Goal: Check status: Check status

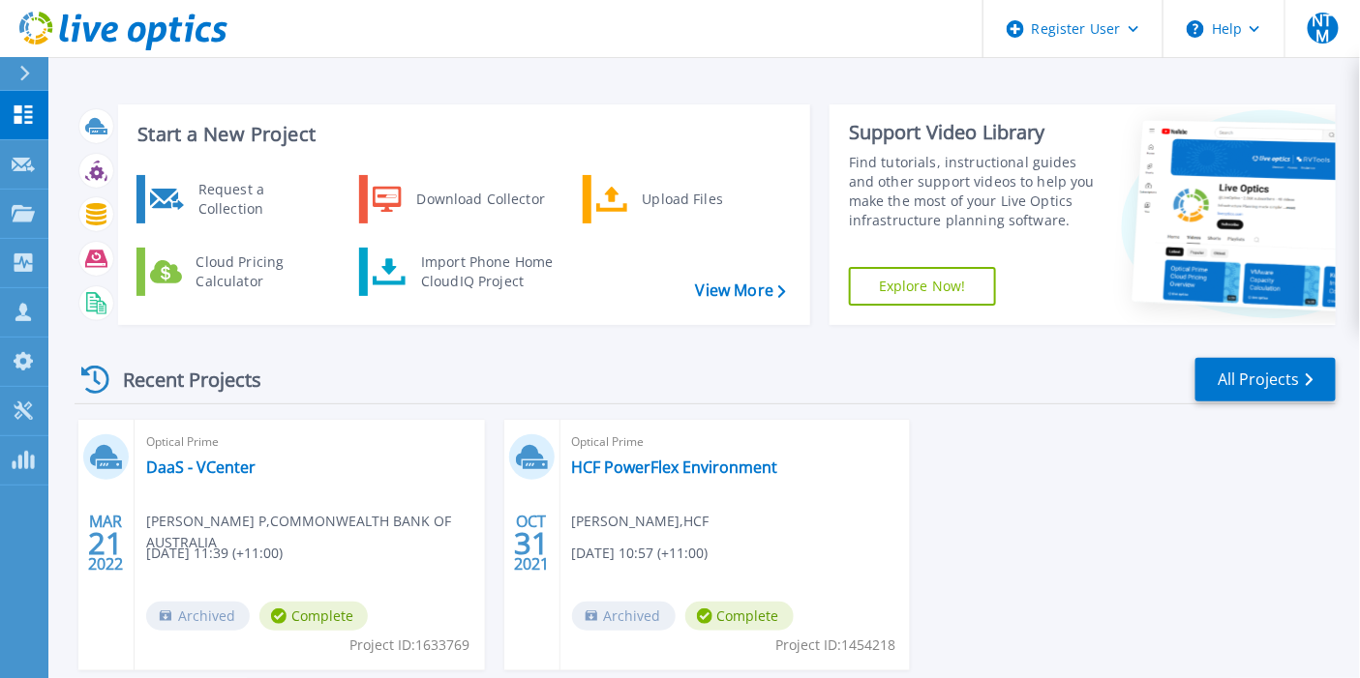
click at [36, 71] on div at bounding box center [32, 73] width 31 height 33
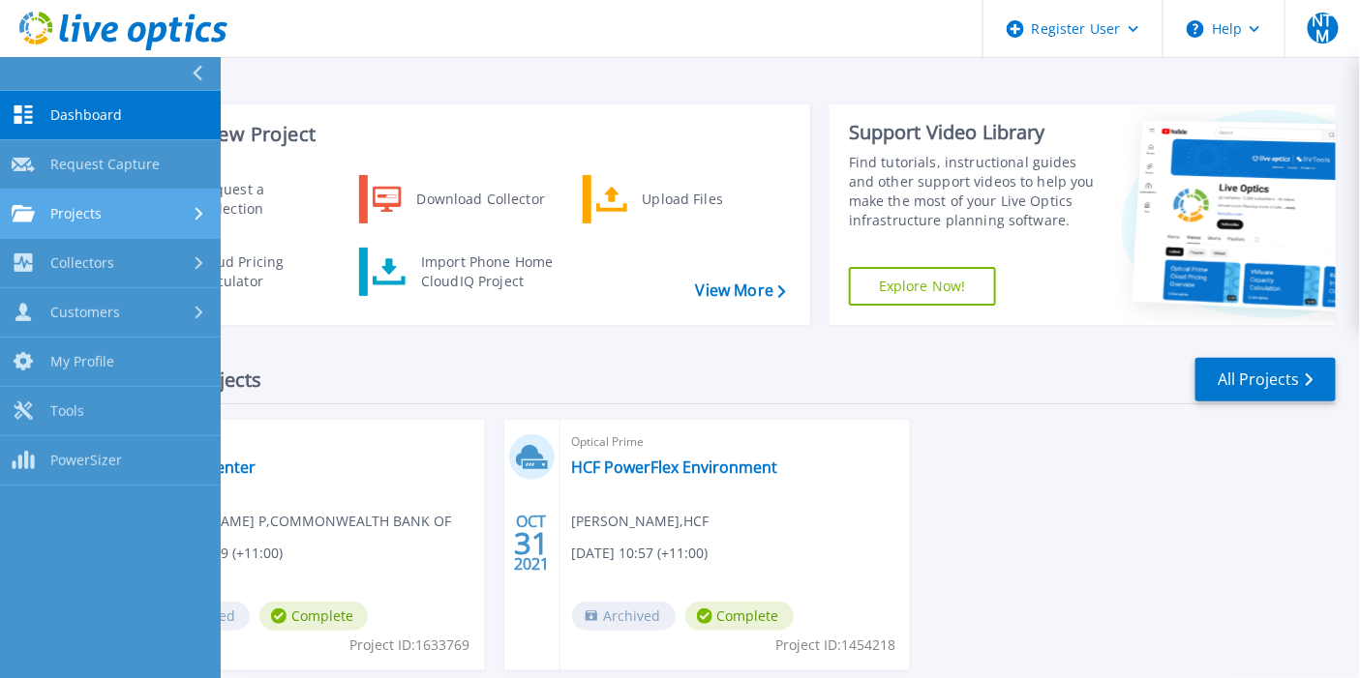
click at [62, 217] on span "Projects" at bounding box center [75, 213] width 51 height 17
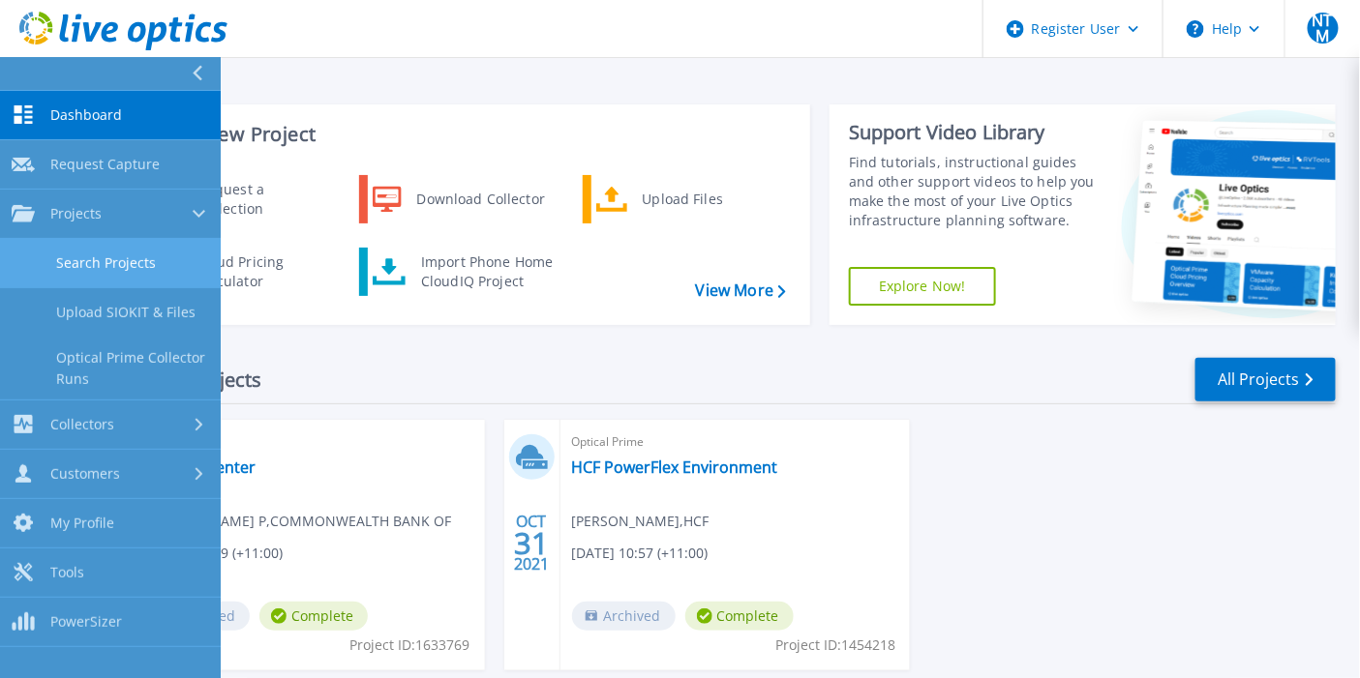
click at [133, 269] on link "Search Projects" at bounding box center [110, 263] width 221 height 49
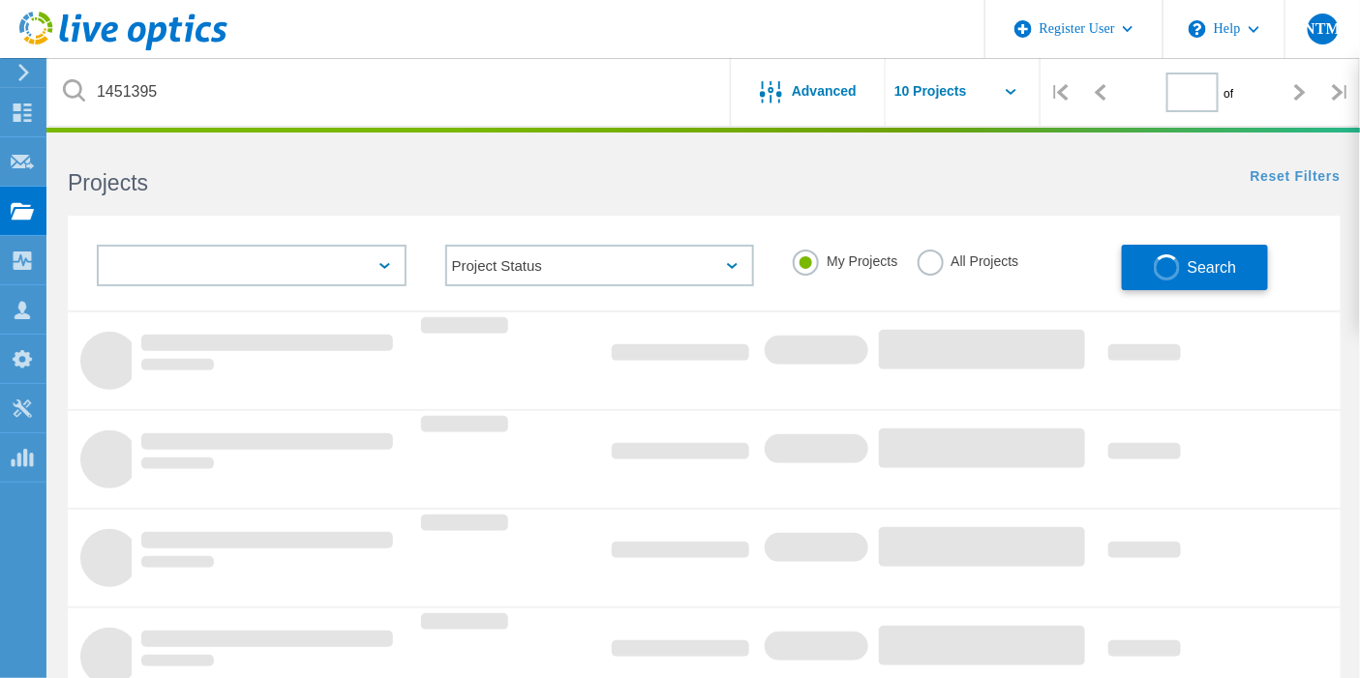
type input "1"
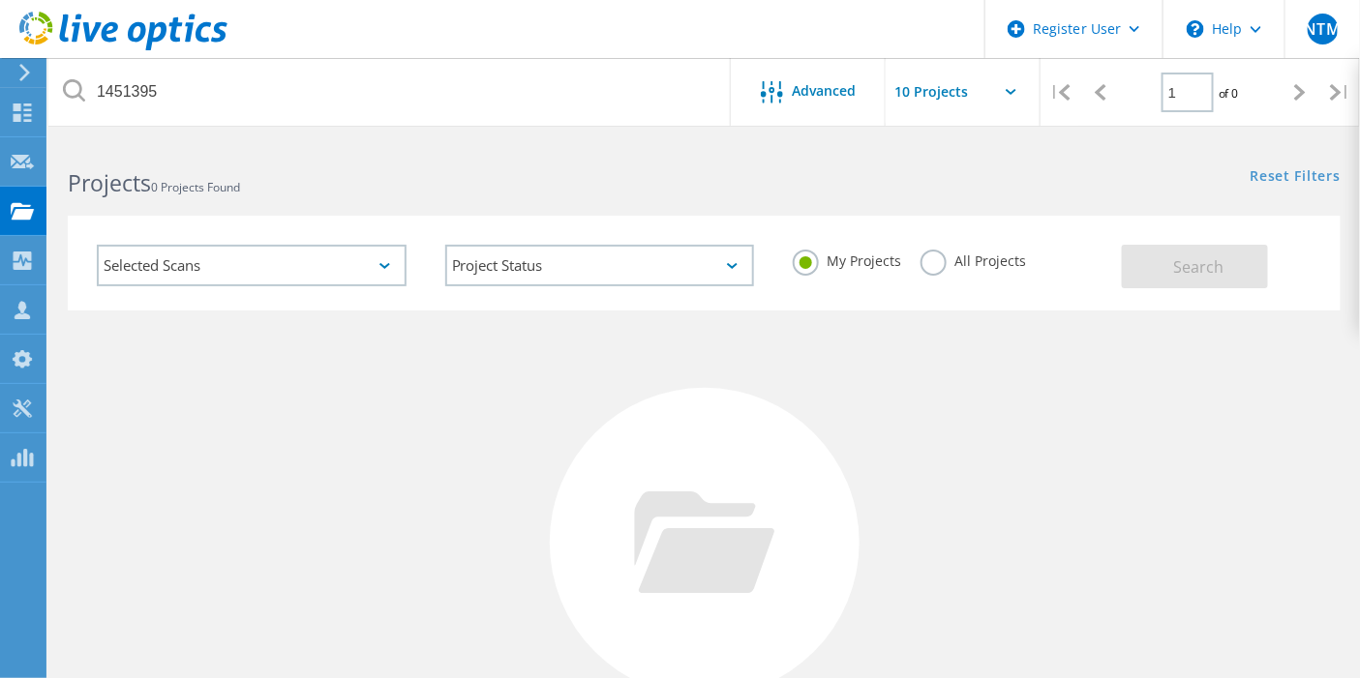
click at [914, 267] on div "My Projects All Projects" at bounding box center [947, 261] width 348 height 72
click at [931, 268] on label "All Projects" at bounding box center [972, 259] width 105 height 18
click at [0, 0] on input "All Projects" at bounding box center [0, 0] width 0 height 0
click at [1157, 282] on button "Search" at bounding box center [1194, 267] width 146 height 44
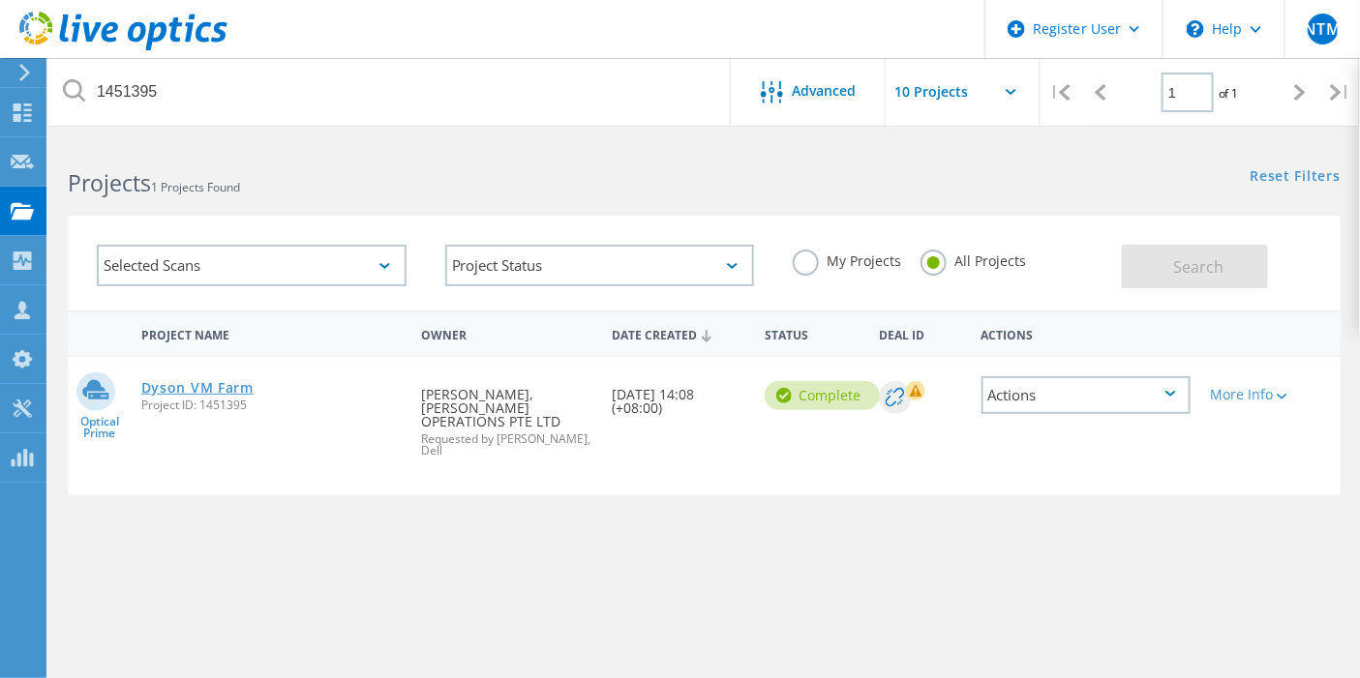
click at [254, 393] on link "Dyson VM Farm" at bounding box center [197, 388] width 112 height 14
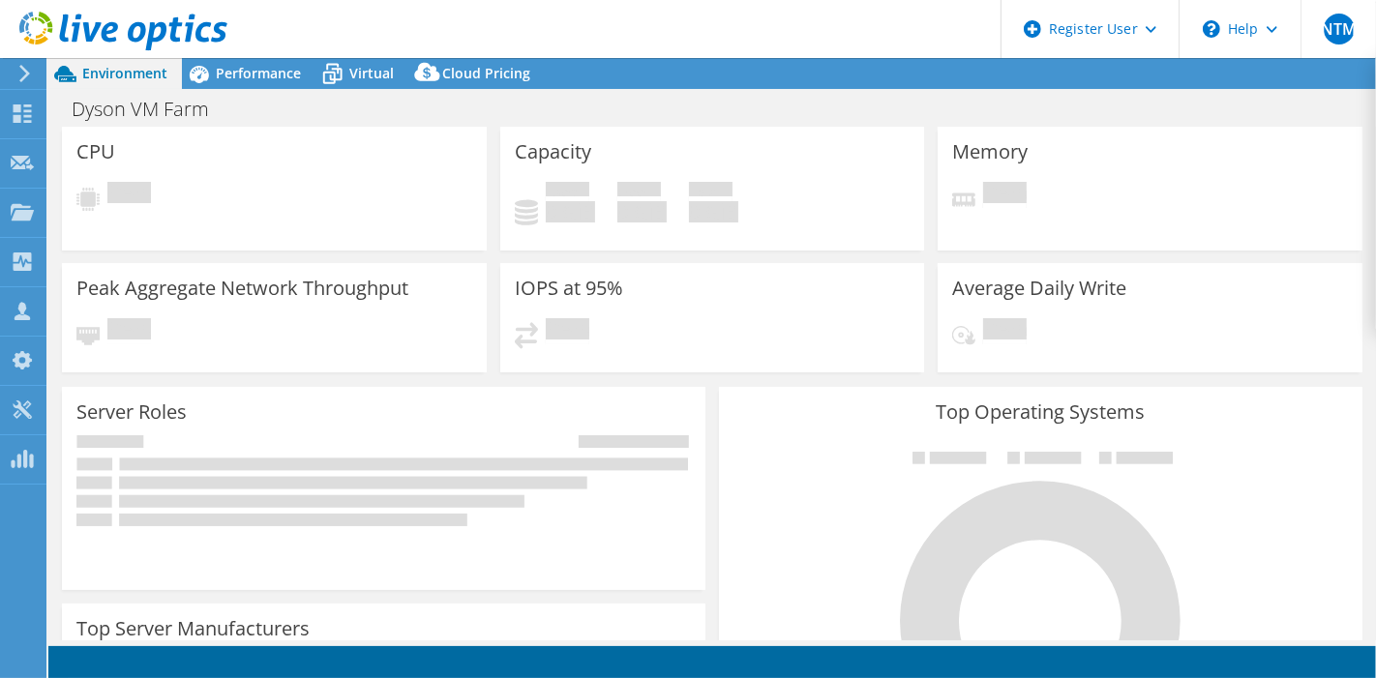
select select "[GEOGRAPHIC_DATA]"
select select "USD"
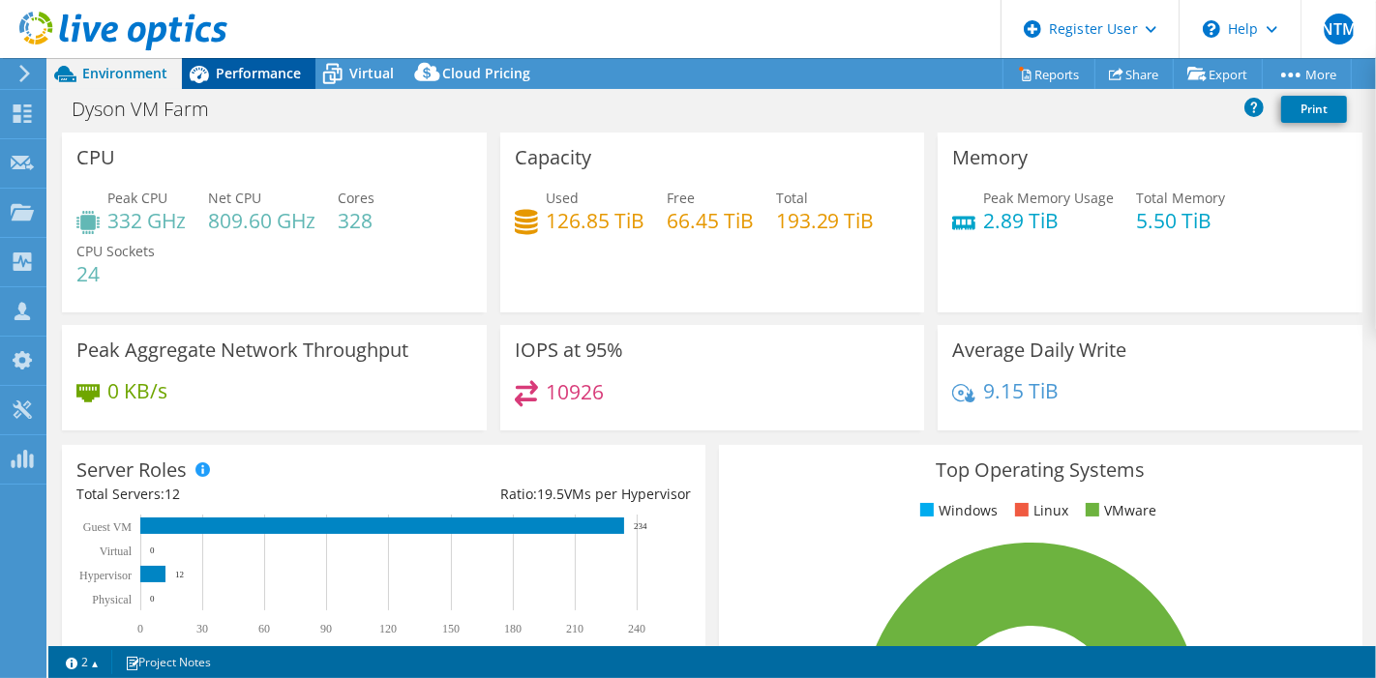
click at [294, 72] on span "Performance" at bounding box center [258, 73] width 85 height 18
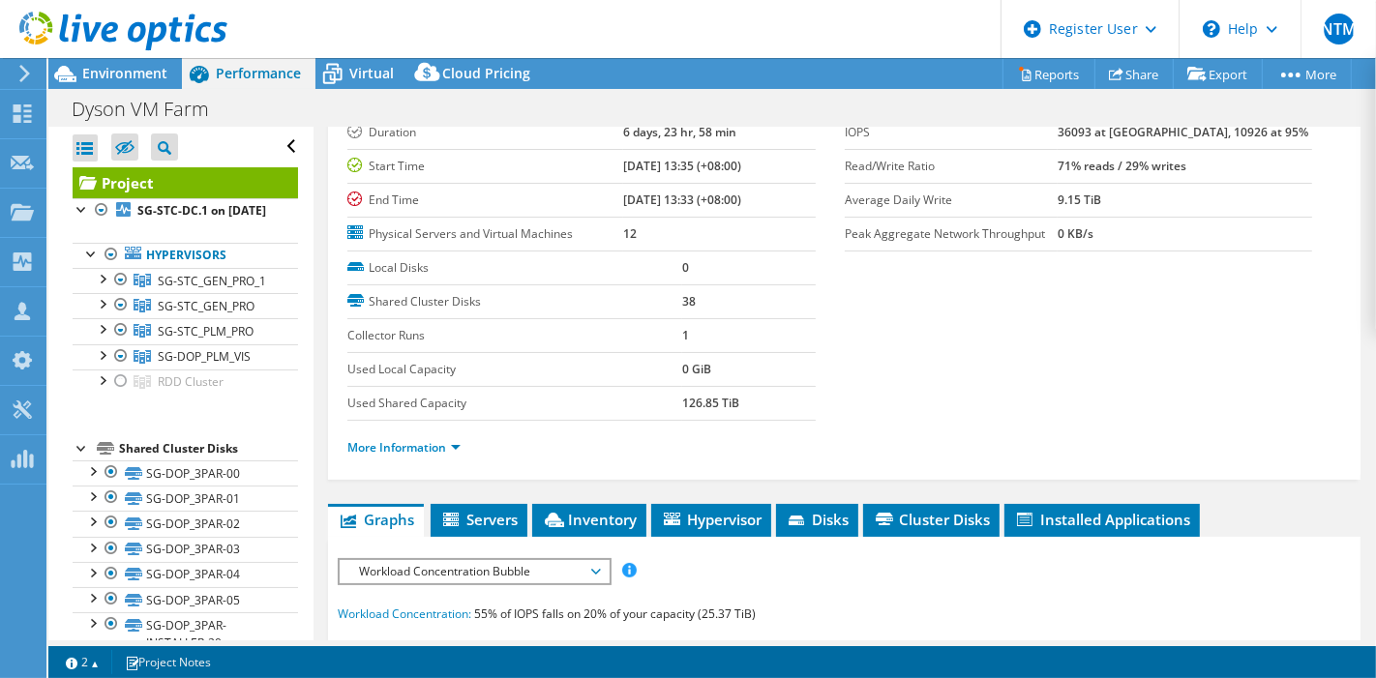
scroll to position [215, 0]
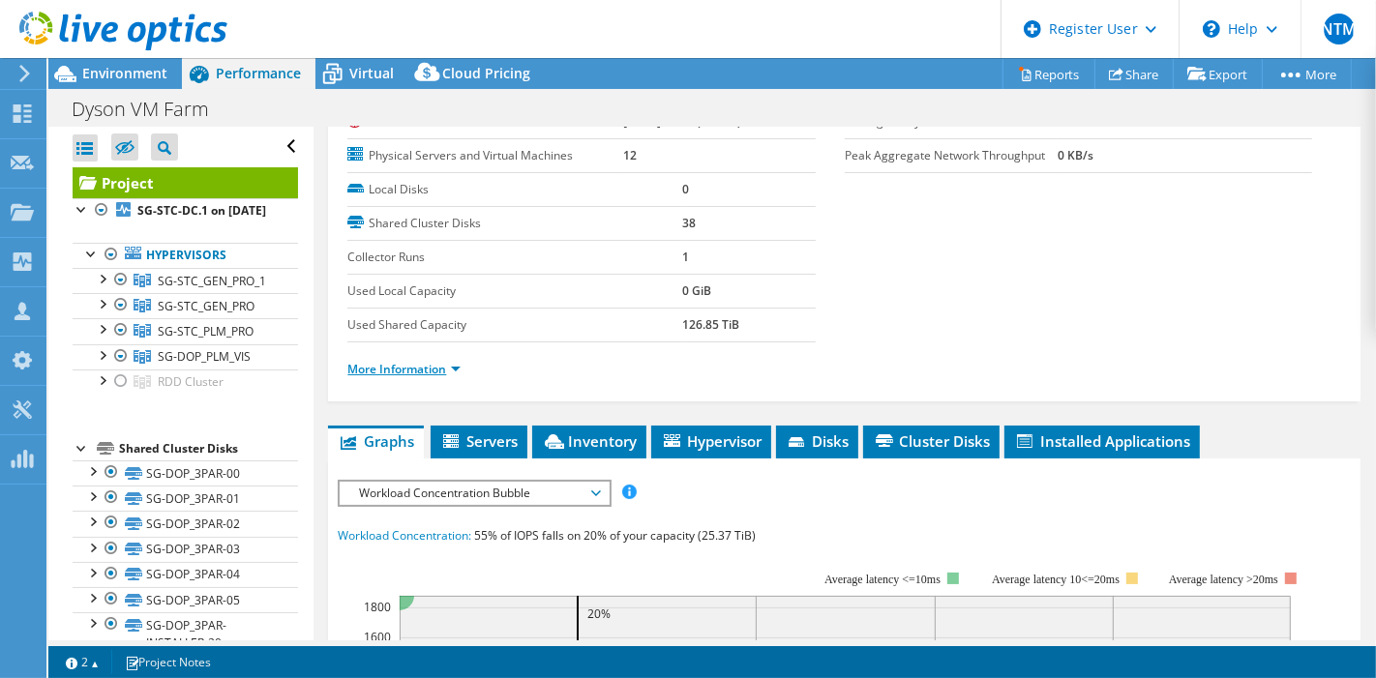
click at [429, 361] on link "More Information" at bounding box center [403, 369] width 113 height 16
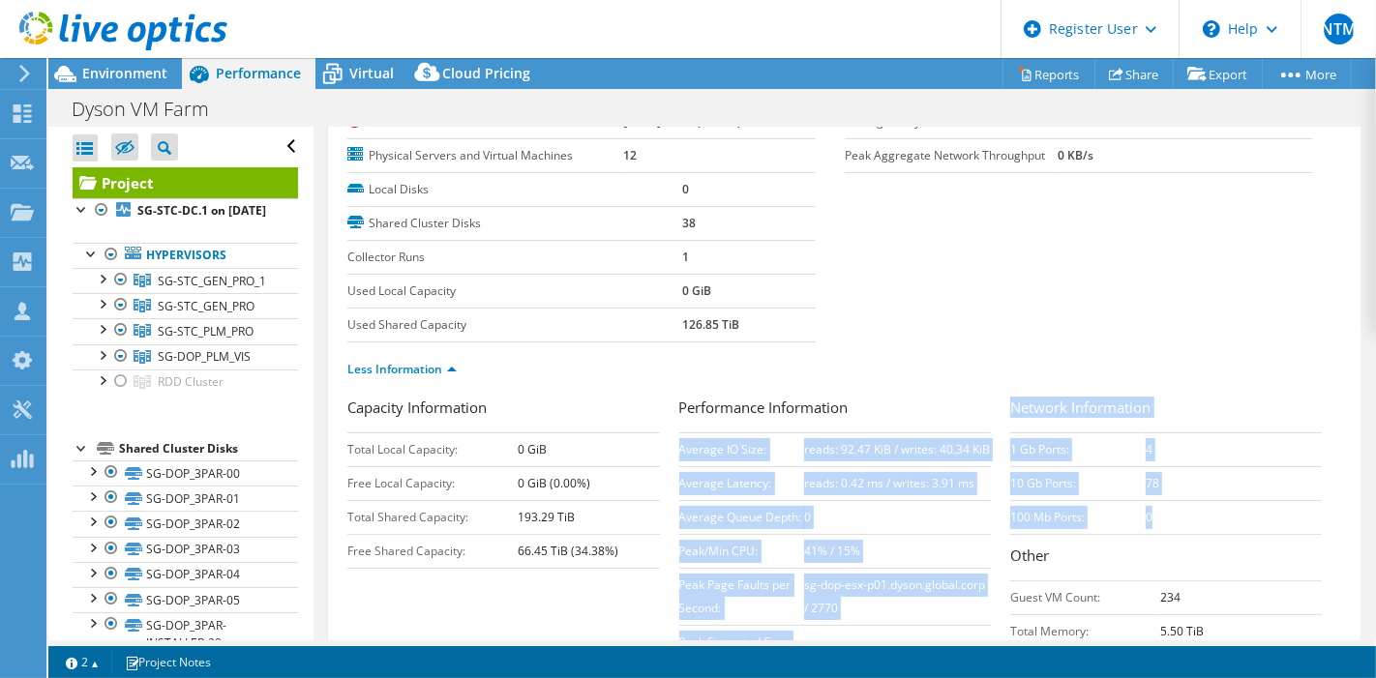
drag, startPoint x: 995, startPoint y: 432, endPoint x: 1192, endPoint y: 510, distance: 212.4
click at [1160, 510] on div "Capacity Information Total Local Capacity: 0 GiB Free Local Capacity: 0 GiB (0.…" at bounding box center [844, 545] width 994 height 296
click at [1192, 510] on td "0" at bounding box center [1234, 517] width 176 height 34
drag, startPoint x: 998, startPoint y: 400, endPoint x: 1157, endPoint y: 522, distance: 200.9
click at [1157, 522] on div "Capacity Information Total Local Capacity: 0 GiB Free Local Capacity: 0 GiB (0.…" at bounding box center [844, 545] width 994 height 296
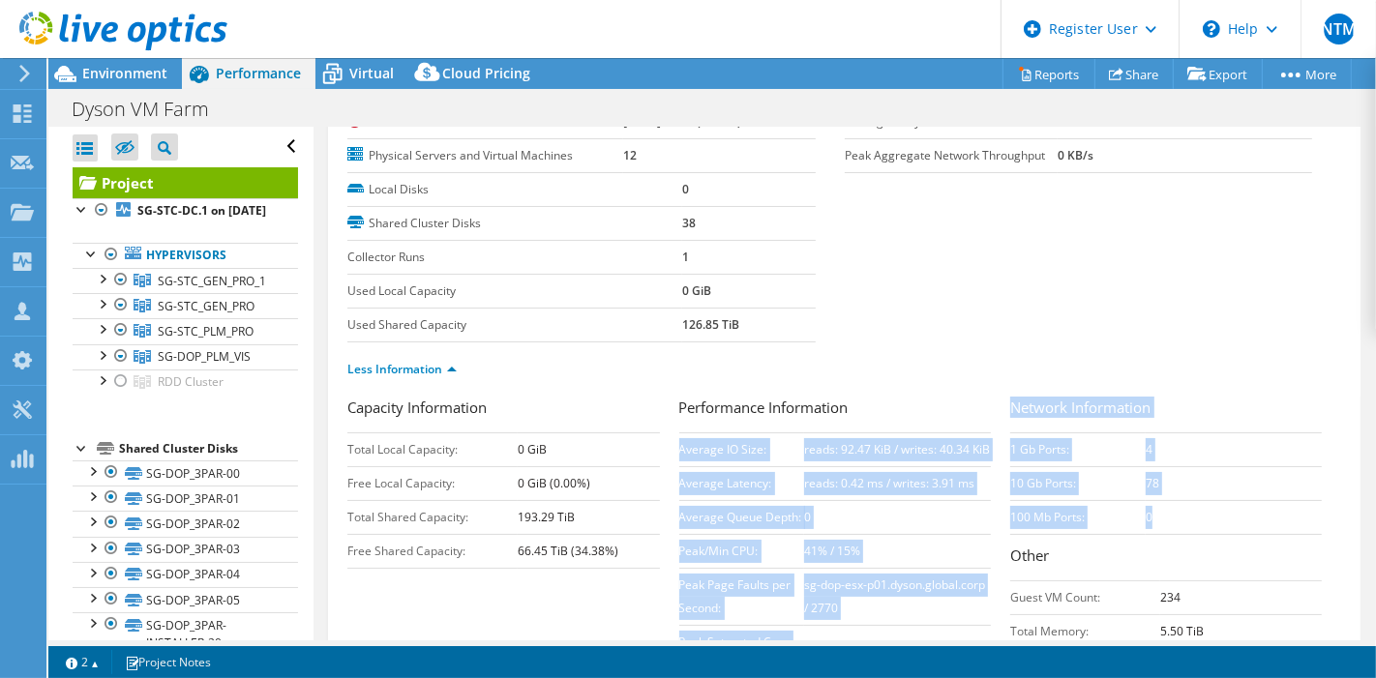
click at [1171, 519] on td "0" at bounding box center [1234, 517] width 176 height 34
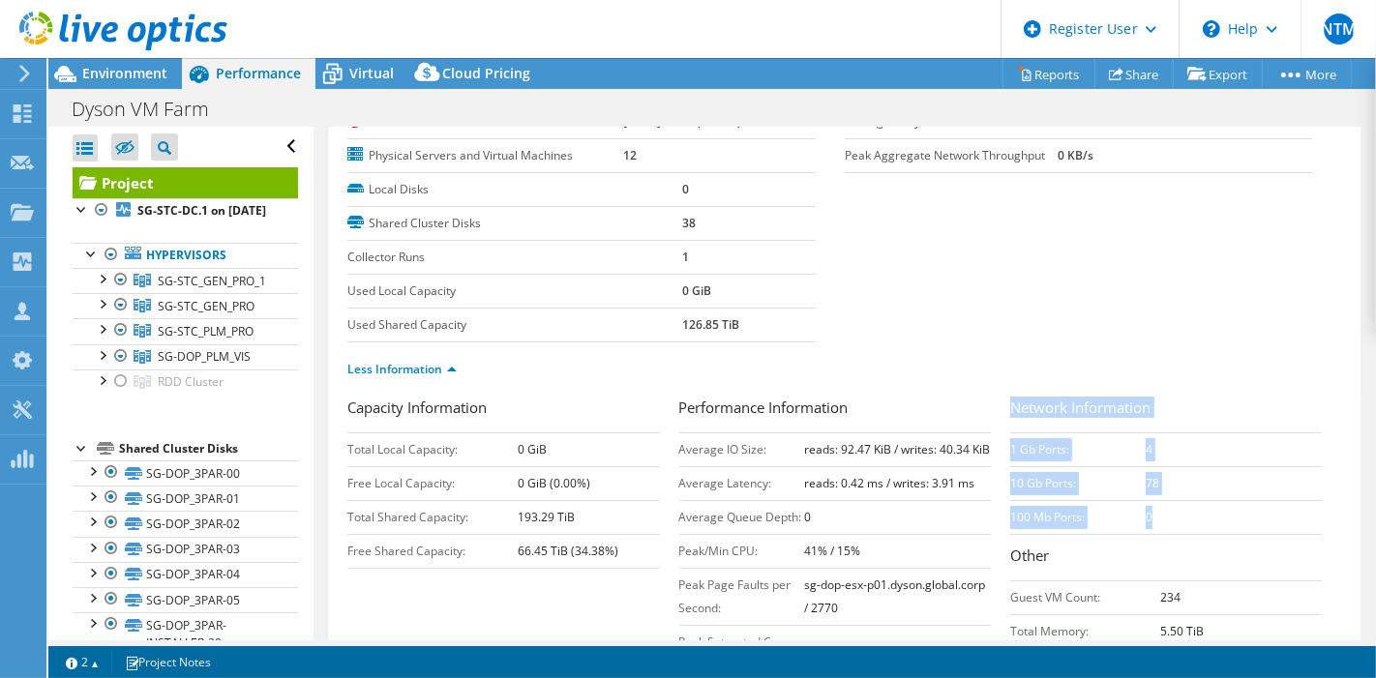
drag, startPoint x: 1172, startPoint y: 518, endPoint x: 1002, endPoint y: 393, distance: 210.4
click at [1010, 397] on div "Network Information 1 Gb Ports: 4 10 Gb Ports: 78 100 Mb Ports: 0 Other Guest V…" at bounding box center [1175, 523] width 331 height 253
click at [1164, 502] on td "0" at bounding box center [1234, 517] width 176 height 34
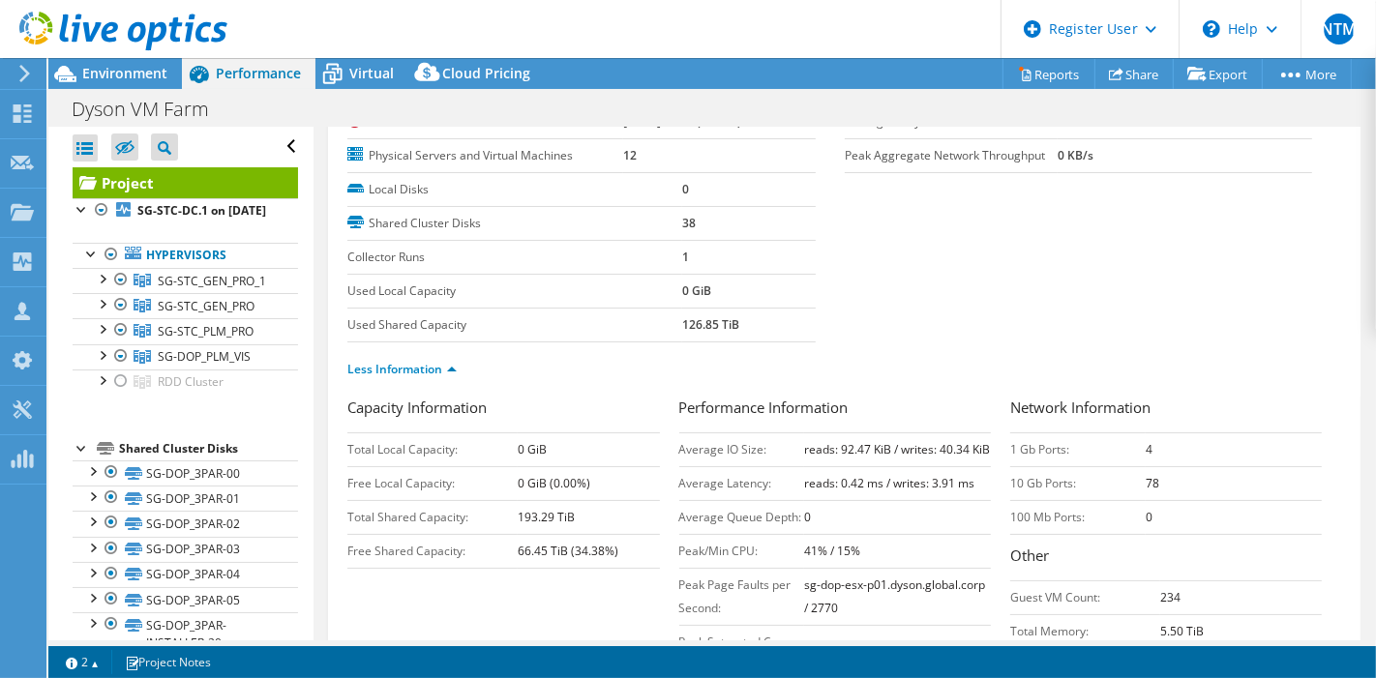
click at [1168, 500] on td "0" at bounding box center [1234, 517] width 176 height 34
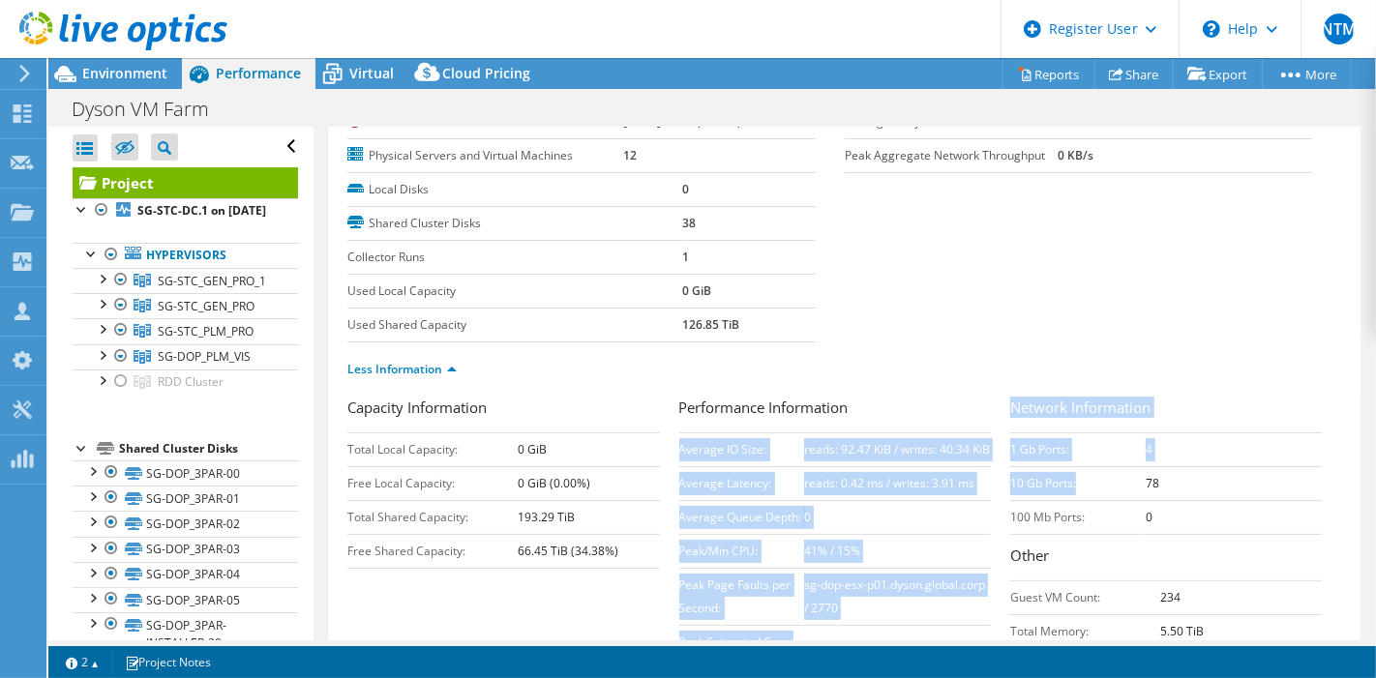
drag, startPoint x: 998, startPoint y: 445, endPoint x: 1091, endPoint y: 451, distance: 94.0
click at [1066, 489] on div "Capacity Information Total Local Capacity: 0 GiB Free Local Capacity: 0 GiB (0.…" at bounding box center [844, 545] width 994 height 296
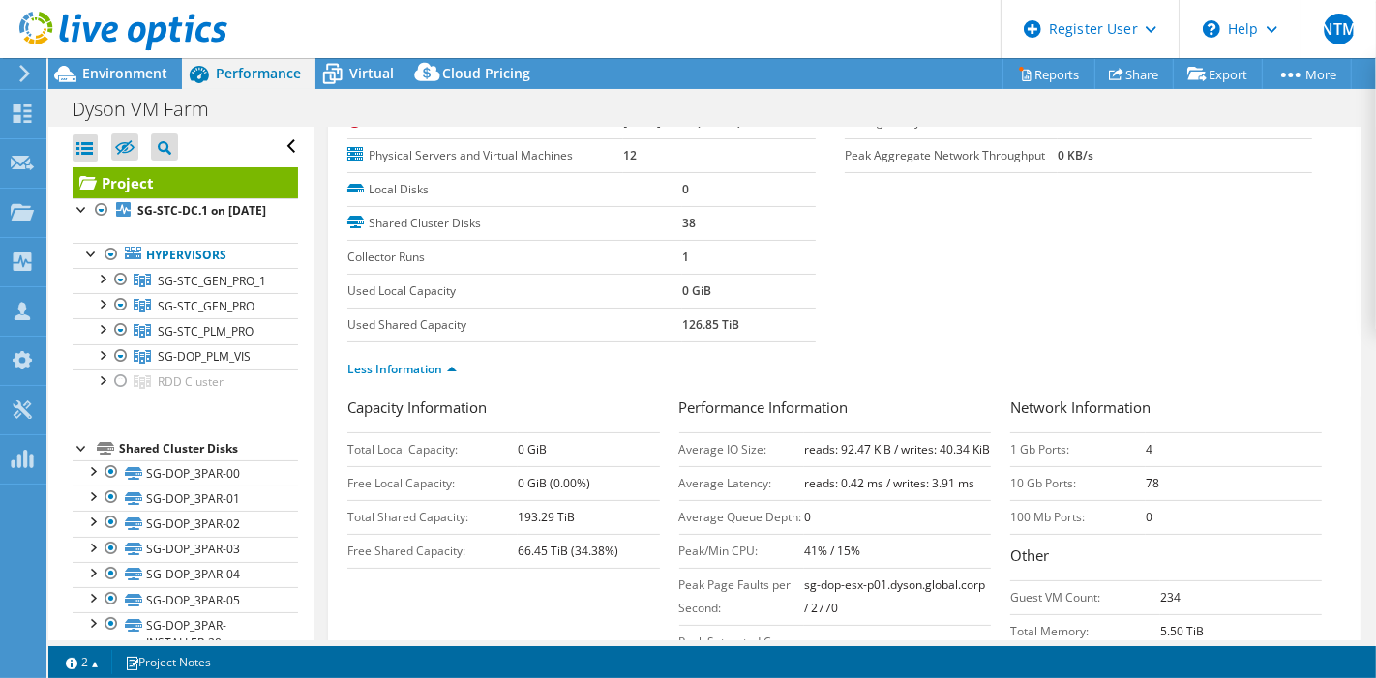
click at [1151, 500] on td "0" at bounding box center [1234, 517] width 176 height 34
drag, startPoint x: 1151, startPoint y: 494, endPoint x: 1001, endPoint y: 435, distance: 162.1
click at [1010, 435] on tbody "1 Gb Ports: 4 10 Gb Ports: 78 100 Mb Ports: 0" at bounding box center [1166, 484] width 312 height 102
click at [1198, 466] on td "78" at bounding box center [1234, 483] width 176 height 34
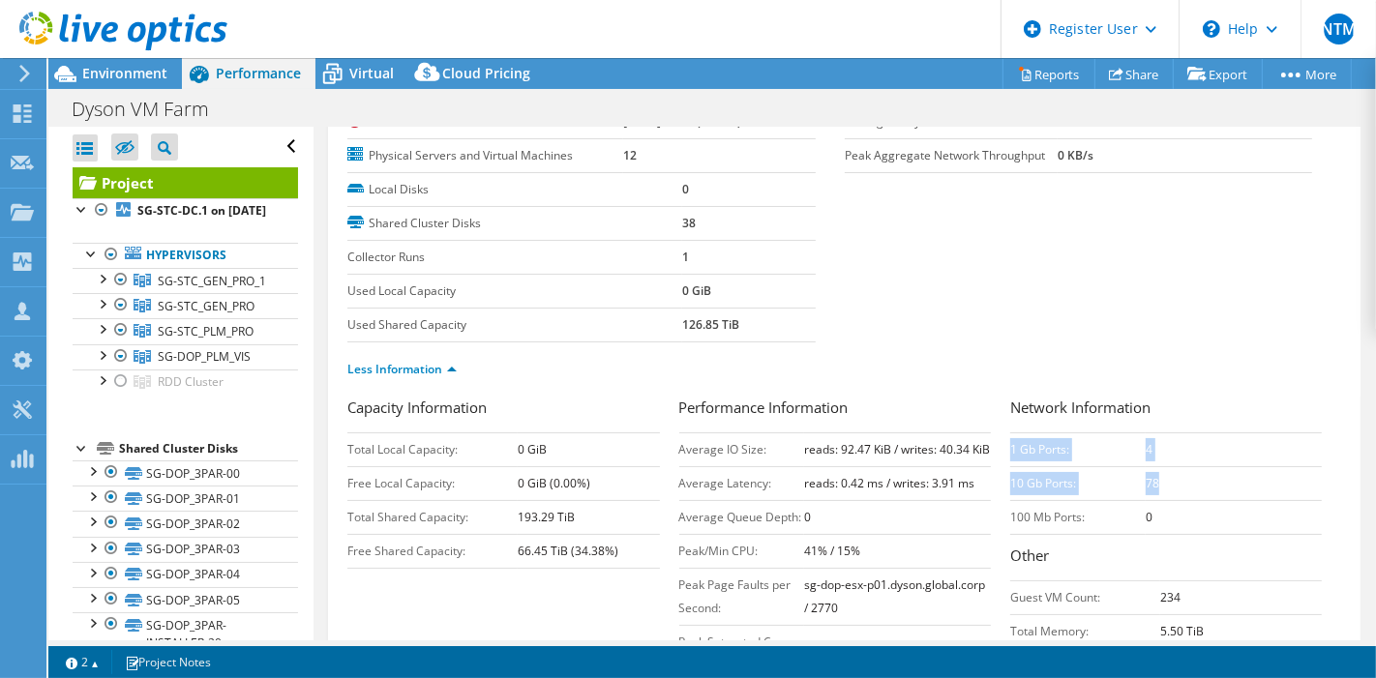
drag, startPoint x: 1198, startPoint y: 466, endPoint x: 1013, endPoint y: 423, distance: 189.9
click at [1013, 423] on div "Network Information 1 Gb Ports: 4 10 Gb Ports: 78 100 Mb Ports: 0 Other Guest V…" at bounding box center [1175, 523] width 331 height 253
click at [1029, 433] on td "1 Gb Ports:" at bounding box center [1077, 450] width 135 height 34
click at [996, 436] on div "Performance Information Average IO Size: reads: 92.47 KiB / writes: 40.34 KiB A…" at bounding box center [844, 540] width 331 height 286
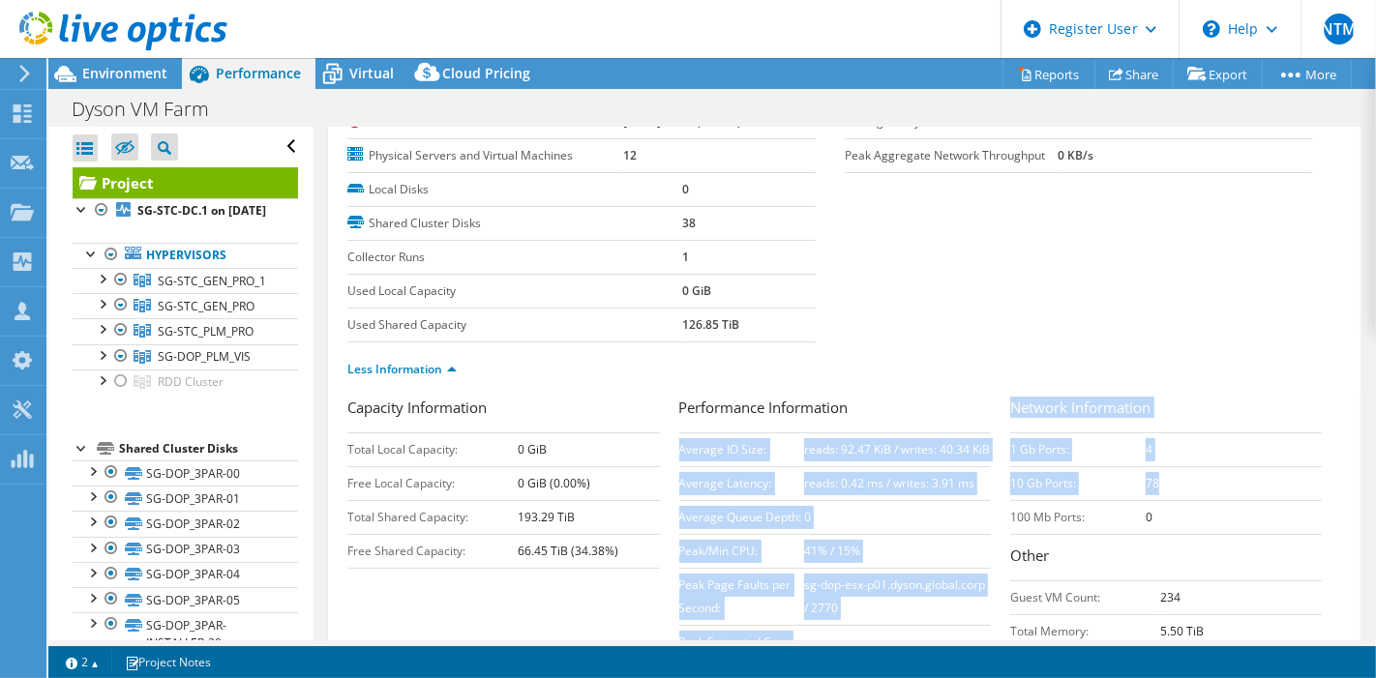
drag, startPoint x: 1154, startPoint y: 481, endPoint x: 998, endPoint y: 438, distance: 162.4
click at [998, 438] on div "Capacity Information Total Local Capacity: 0 GiB Free Local Capacity: 0 GiB (0.…" at bounding box center [844, 545] width 994 height 296
click at [1086, 451] on td "1 Gb Ports:" at bounding box center [1077, 450] width 135 height 34
